Goal: Transaction & Acquisition: Book appointment/travel/reservation

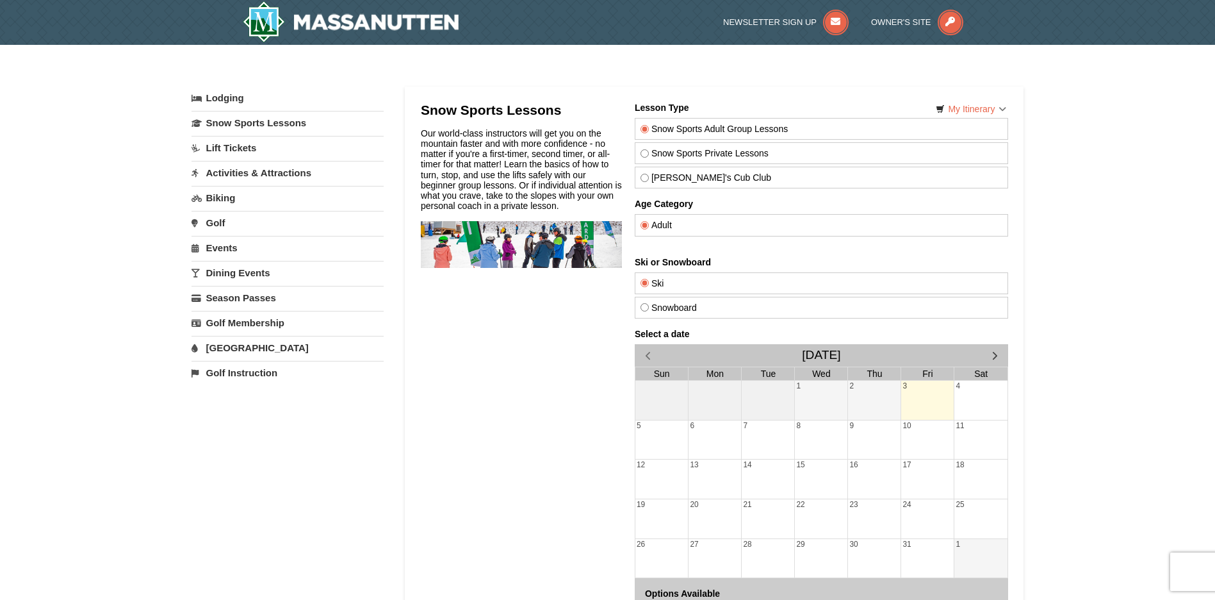
click at [674, 176] on label "[PERSON_NAME]'s Cub Club" at bounding box center [821, 177] width 362 height 10
click at [648, 176] on input "[PERSON_NAME]'s Cub Club" at bounding box center [644, 178] width 8 height 8
radio input "true"
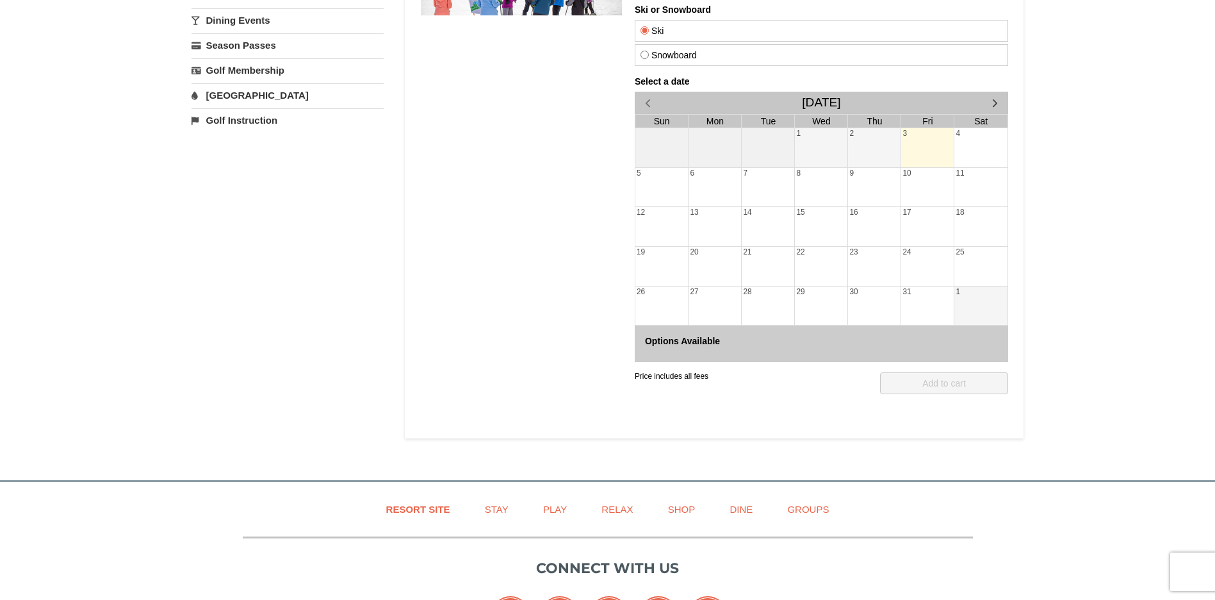
scroll to position [127, 0]
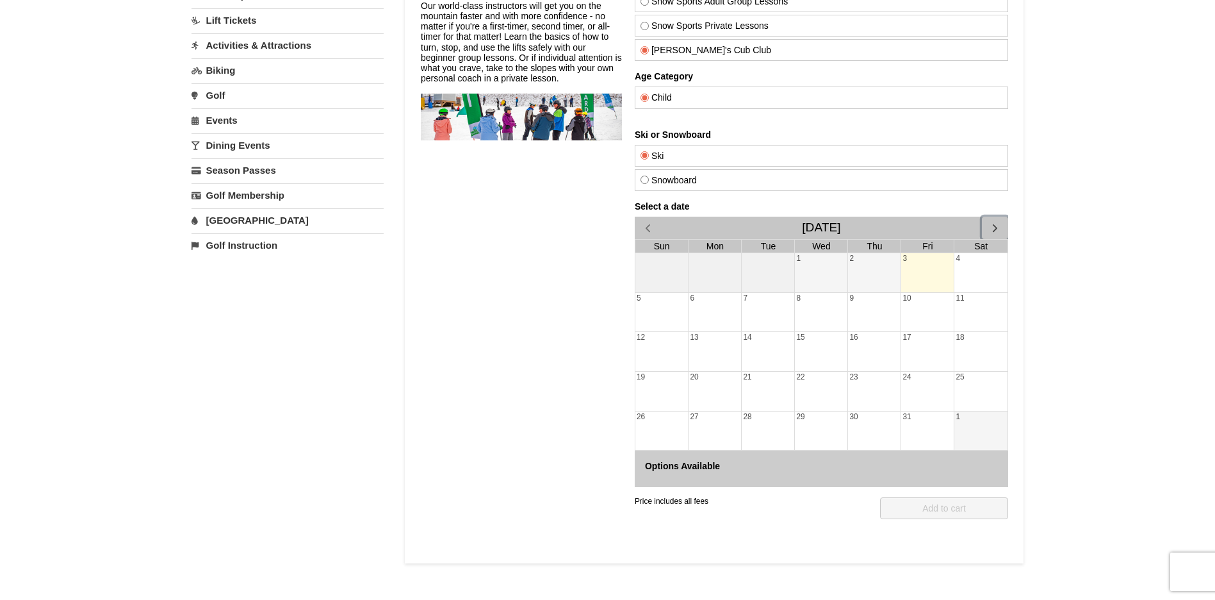
click at [993, 230] on span "button" at bounding box center [994, 227] width 13 height 13
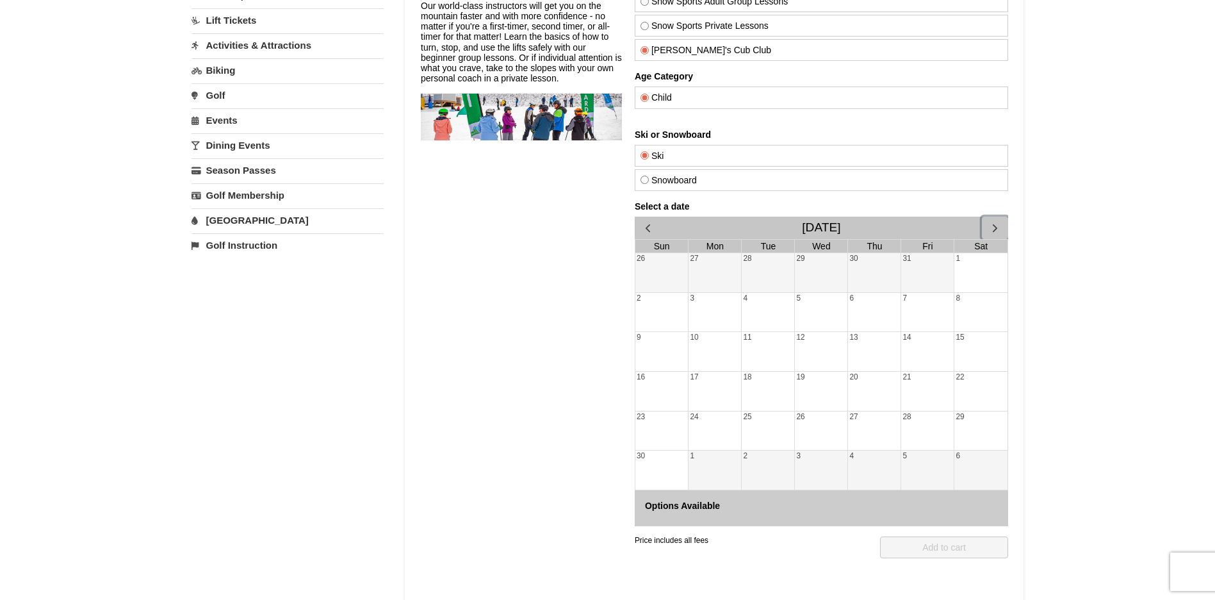
click at [993, 230] on span "button" at bounding box center [994, 227] width 13 height 13
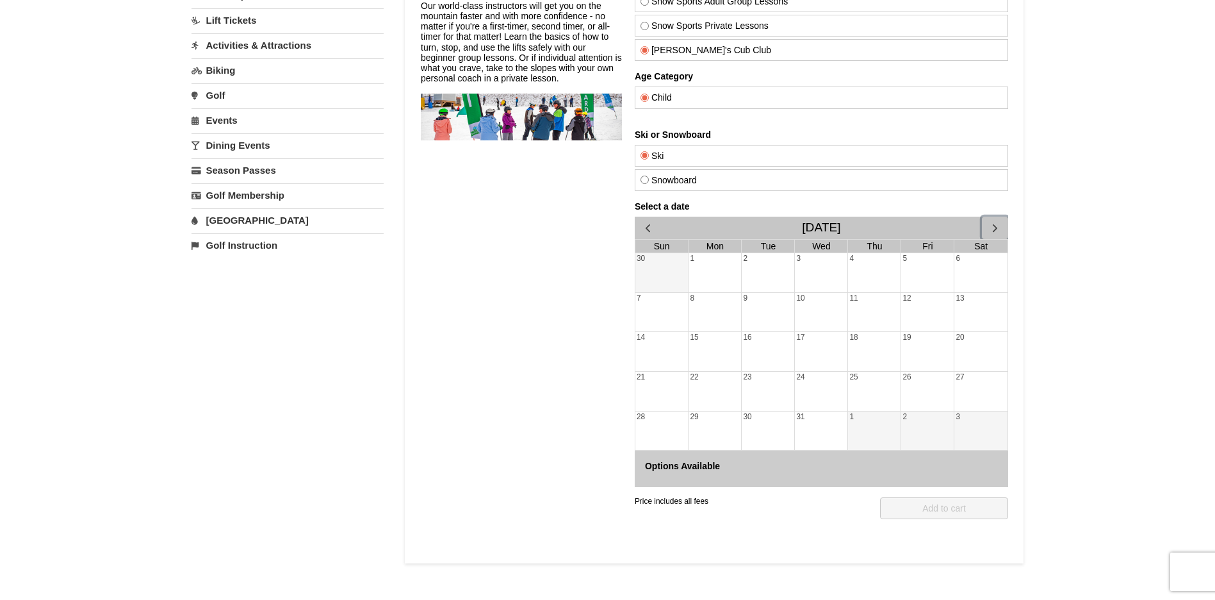
click at [993, 230] on span "button" at bounding box center [994, 227] width 13 height 13
click at [869, 342] on div "15" at bounding box center [873, 351] width 53 height 39
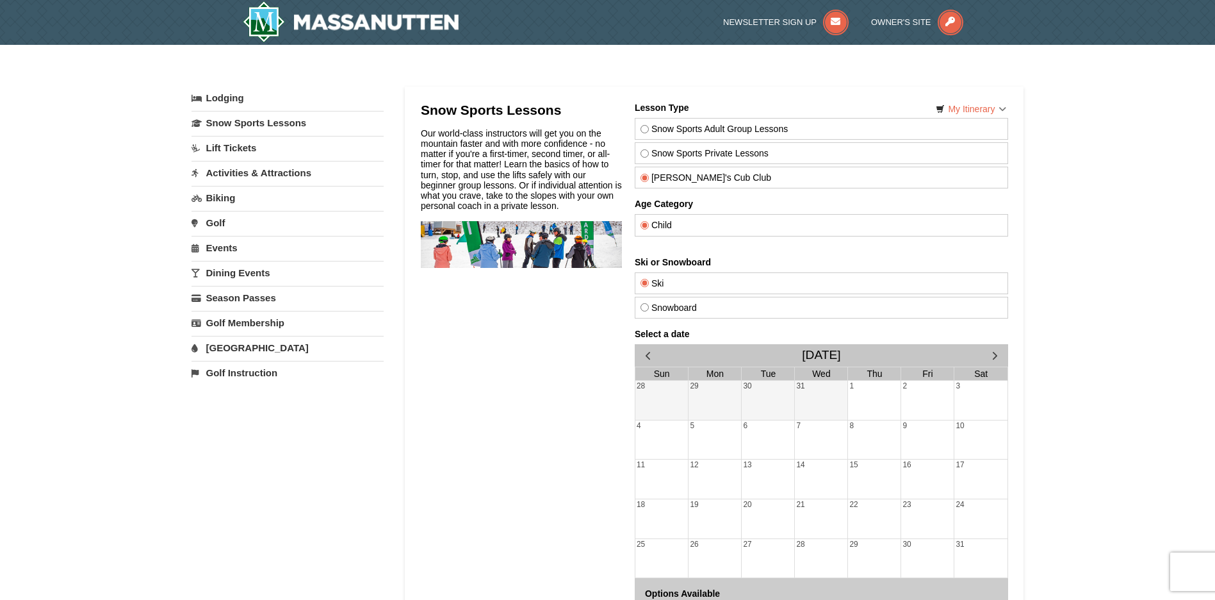
click at [663, 307] on label "Snowboard" at bounding box center [821, 307] width 362 height 10
click at [648, 307] on input "Snowboard" at bounding box center [644, 307] width 8 height 8
radio input "true"
click at [663, 283] on label "Ski" at bounding box center [821, 283] width 362 height 10
click at [648, 283] on input "Ski" at bounding box center [644, 283] width 8 height 8
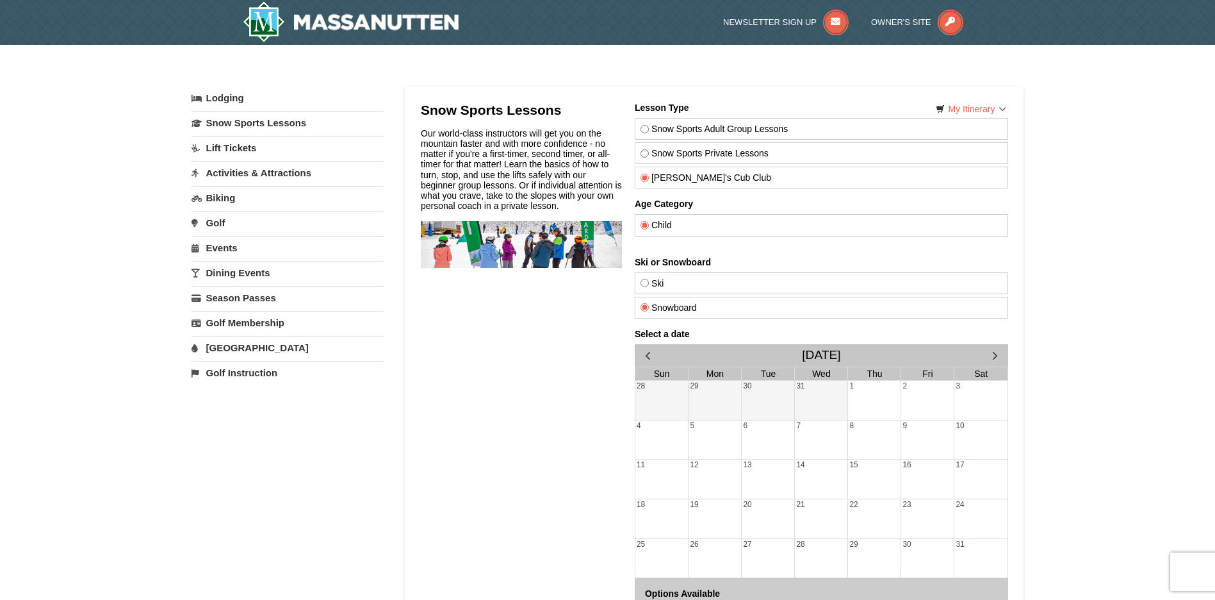
radio input "true"
click at [660, 156] on label "Snow Sports Private Lessons" at bounding box center [821, 153] width 362 height 10
click at [648, 156] on input "Snow Sports Private Lessons" at bounding box center [644, 153] width 8 height 8
radio input "true"
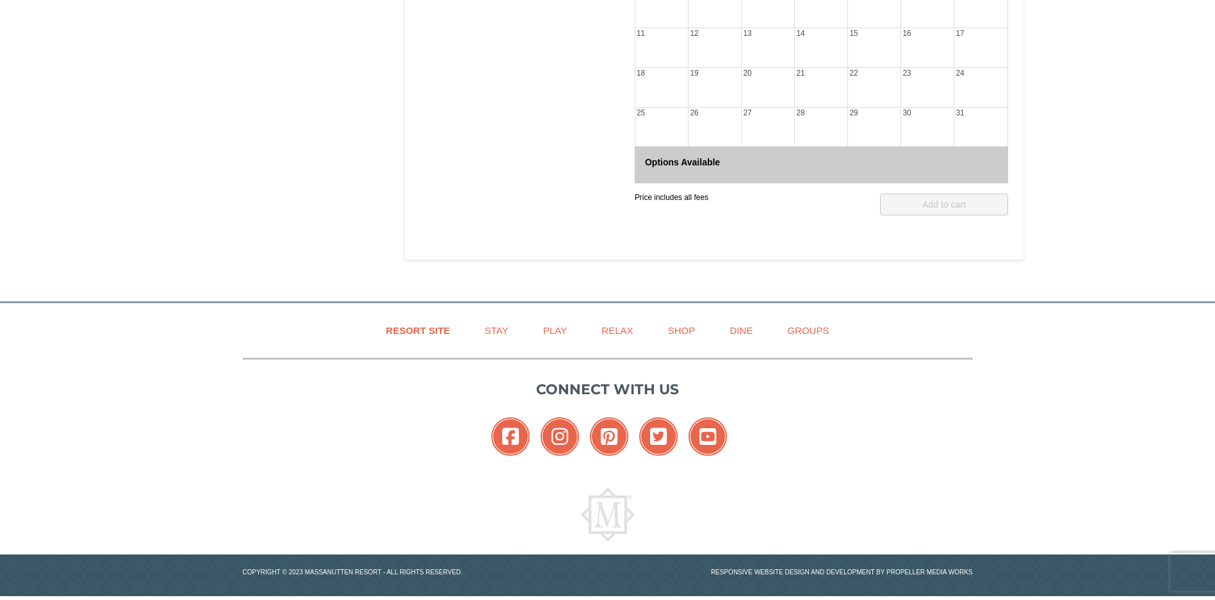
scroll to position [120, 0]
